Goal: Check status

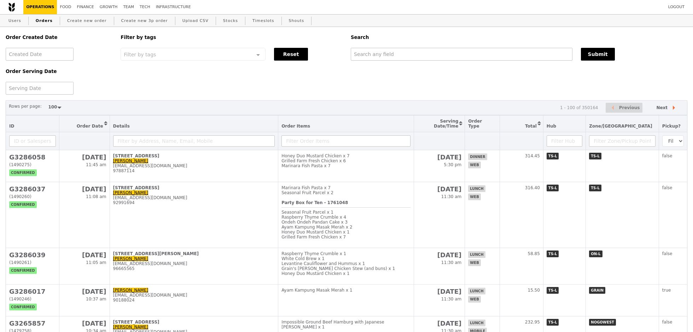
select select "100"
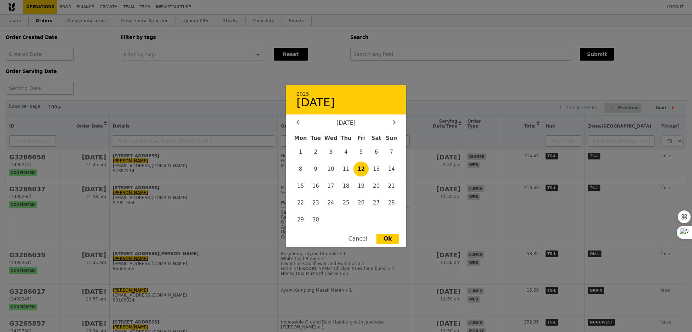
click at [27, 86] on div "2025 [DATE] [DATE] Mon Tue Wed Thu Fri Sat Sun 1 2 3 4 5 6 7 8 9 10 11 12 13 14…" at bounding box center [40, 88] width 68 height 13
click at [335, 192] on span "17" at bounding box center [330, 185] width 15 height 15
type input "[DATE]"
